Goal: Information Seeking & Learning: Understand process/instructions

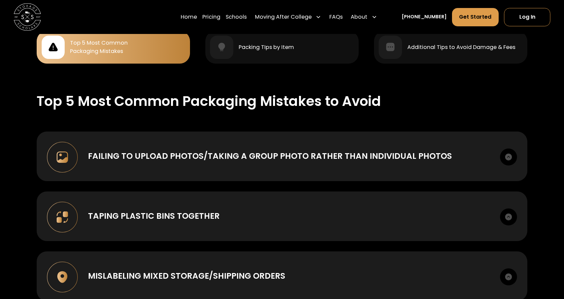
scroll to position [700, 0]
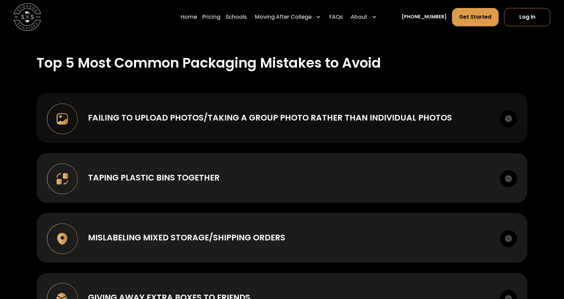
click at [306, 118] on div "Failing to upload photos/taking a group photo rather than individual photos" at bounding box center [270, 118] width 364 height 12
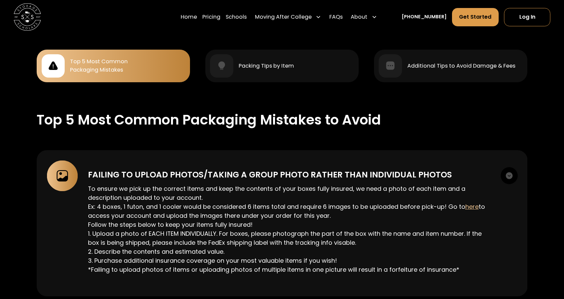
scroll to position [633, 0]
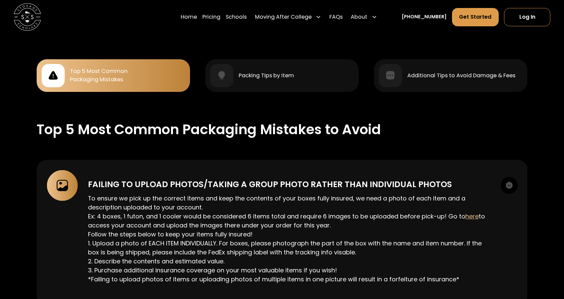
click at [60, 181] on img at bounding box center [62, 185] width 31 height 31
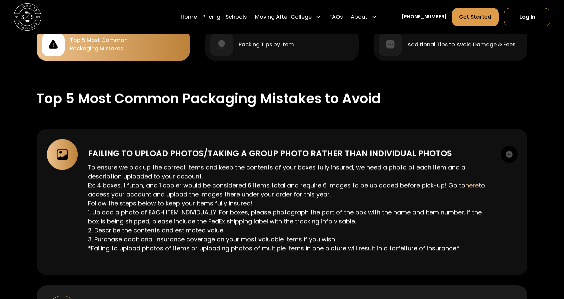
scroll to position [600, 0]
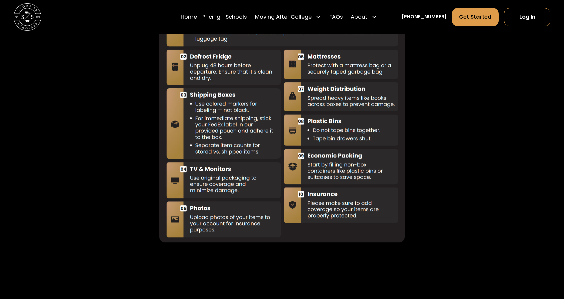
scroll to position [1733, 0]
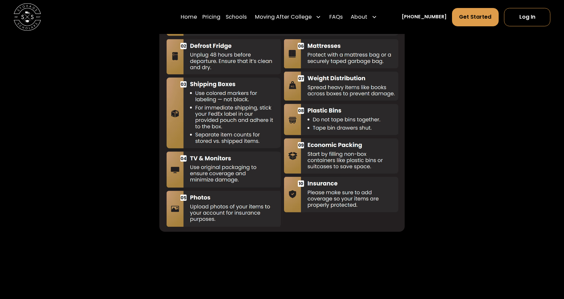
click at [200, 211] on img at bounding box center [281, 104] width 245 height 255
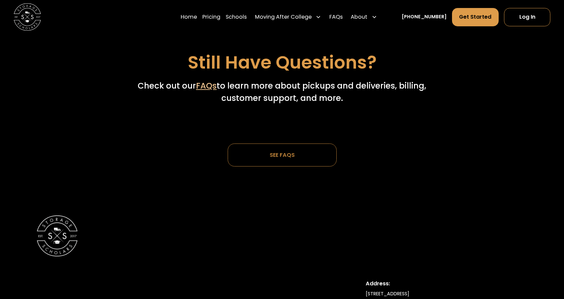
scroll to position [1999, 0]
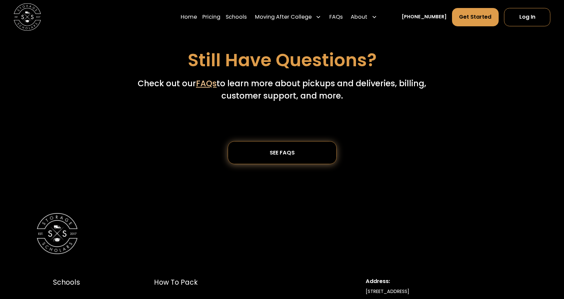
click at [297, 156] on div "SEE FAQs" at bounding box center [282, 153] width 50 height 22
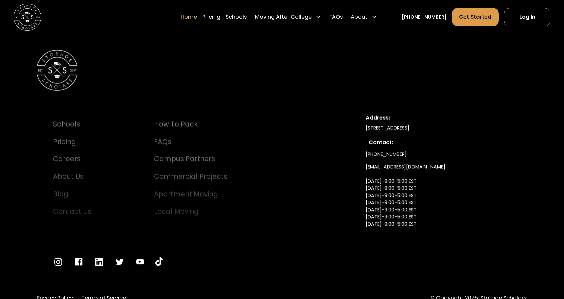
scroll to position [2322, 0]
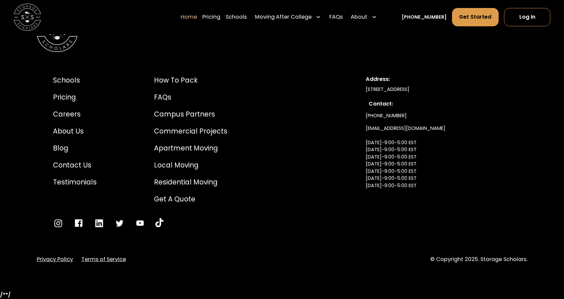
click at [373, 128] on link "info@storagescholars.com Monday-9:00-5:00 EST Tuesday-9:00-5:00 EST Wednesday-9…" at bounding box center [406, 164] width 80 height 84
click at [423, 128] on link "info@storagescholars.com Monday-9:00-5:00 EST Tuesday-9:00-5:00 EST Wednesday-9…" at bounding box center [406, 164] width 80 height 84
